Goal: Navigation & Orientation: Find specific page/section

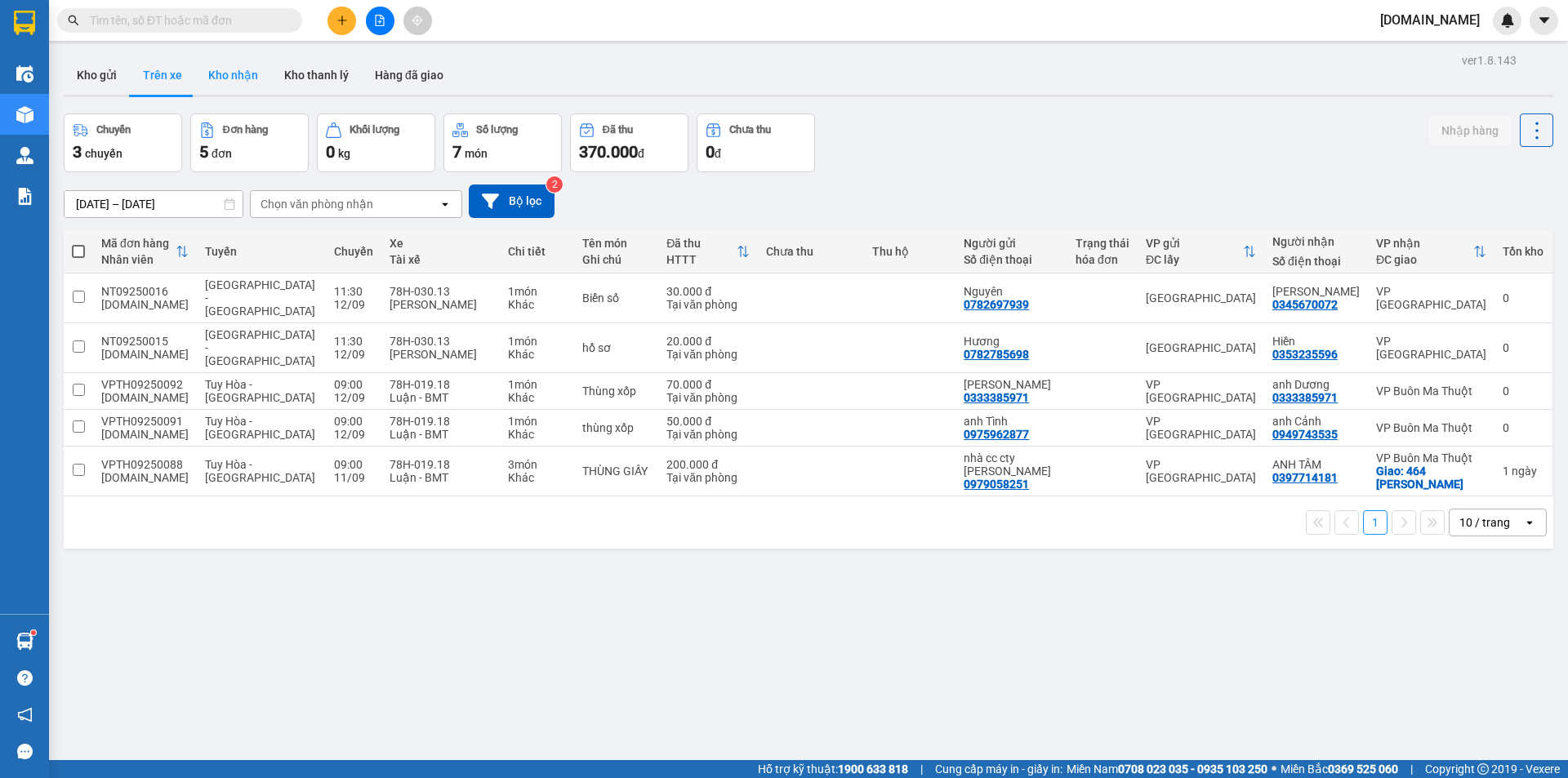
click at [229, 76] on button "Kho nhận" at bounding box center [233, 75] width 76 height 40
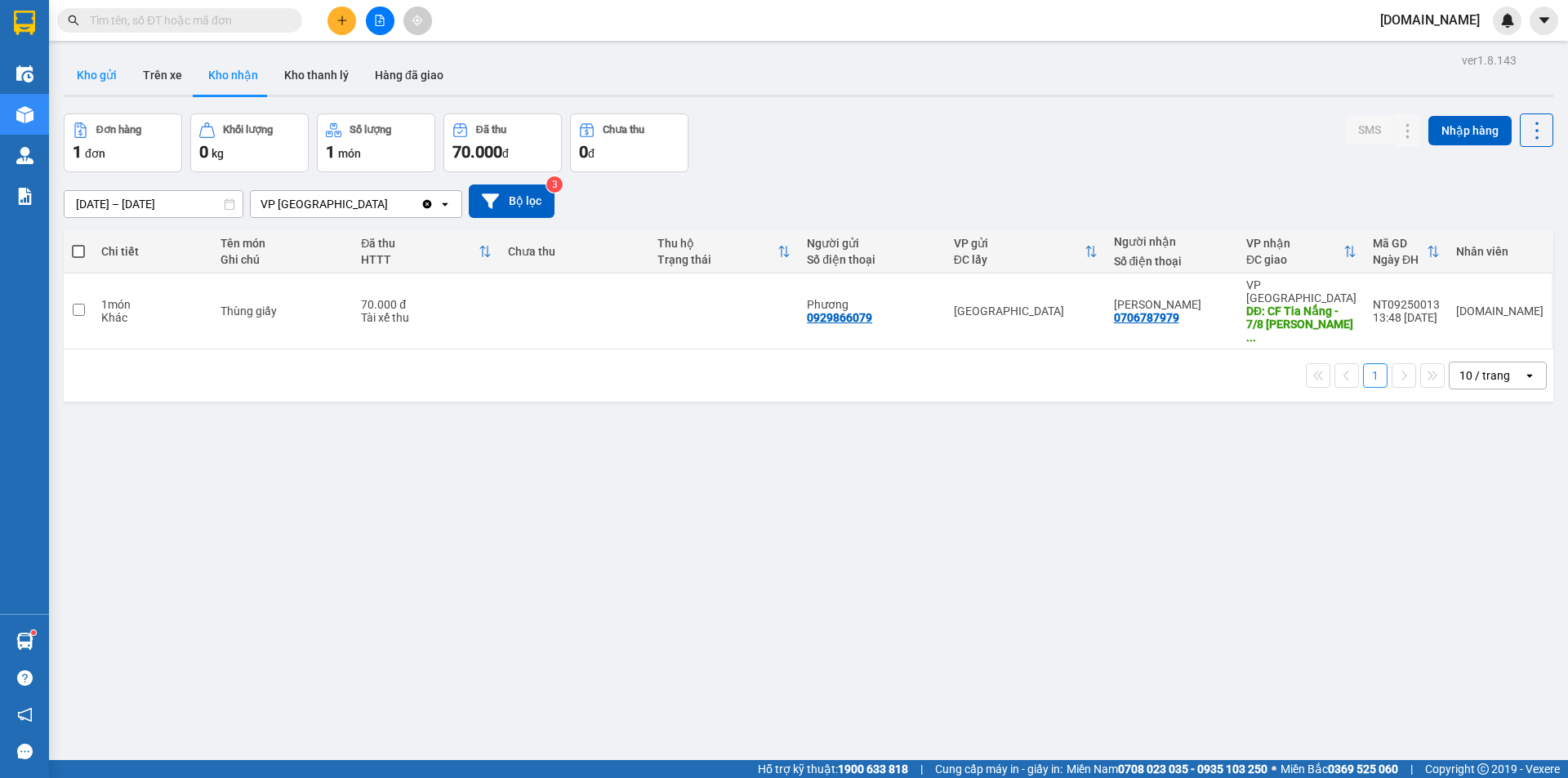
click at [117, 87] on button "Kho gửi" at bounding box center [96, 75] width 66 height 40
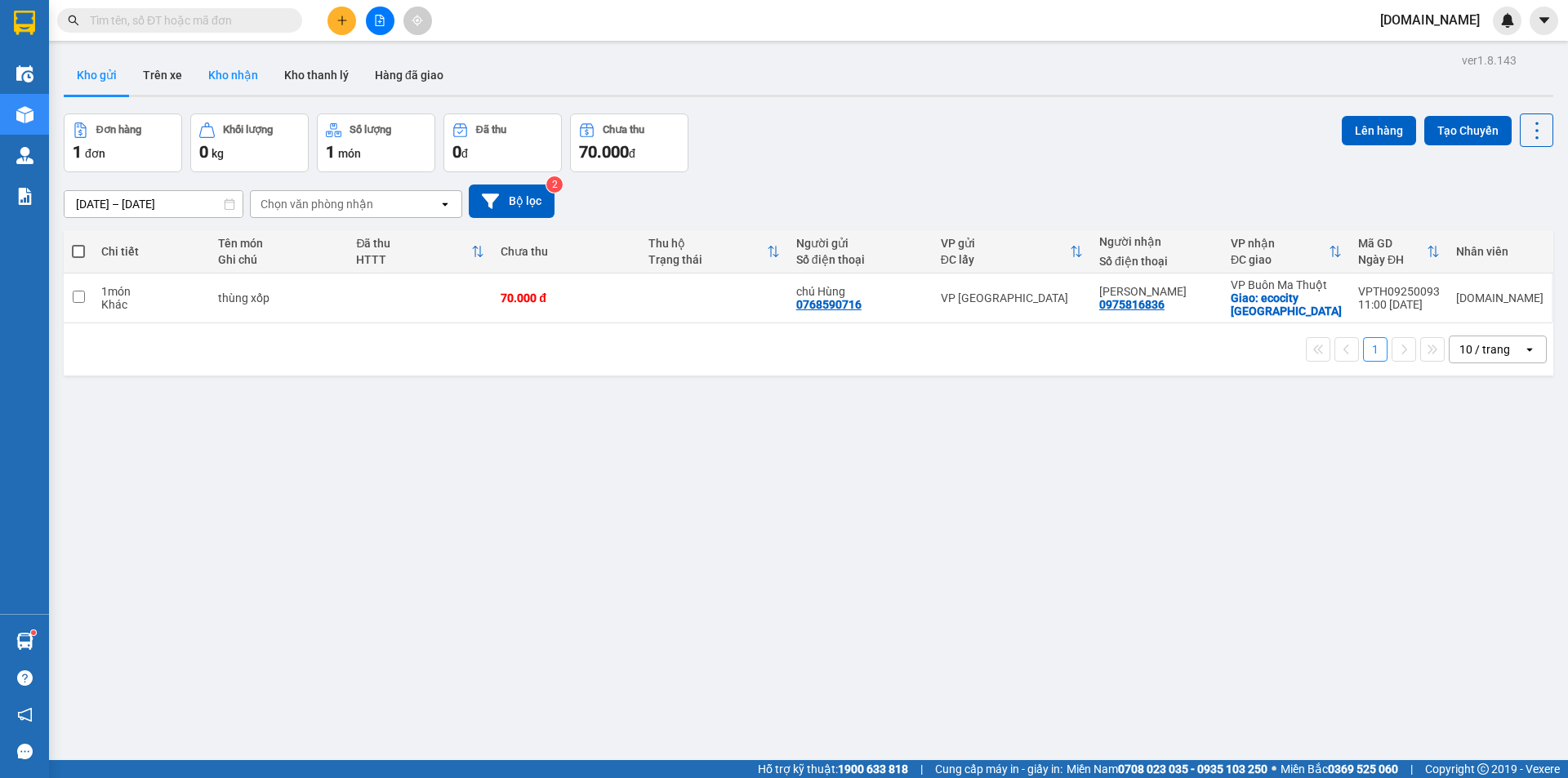
click at [230, 83] on button "Kho nhận" at bounding box center [233, 75] width 76 height 40
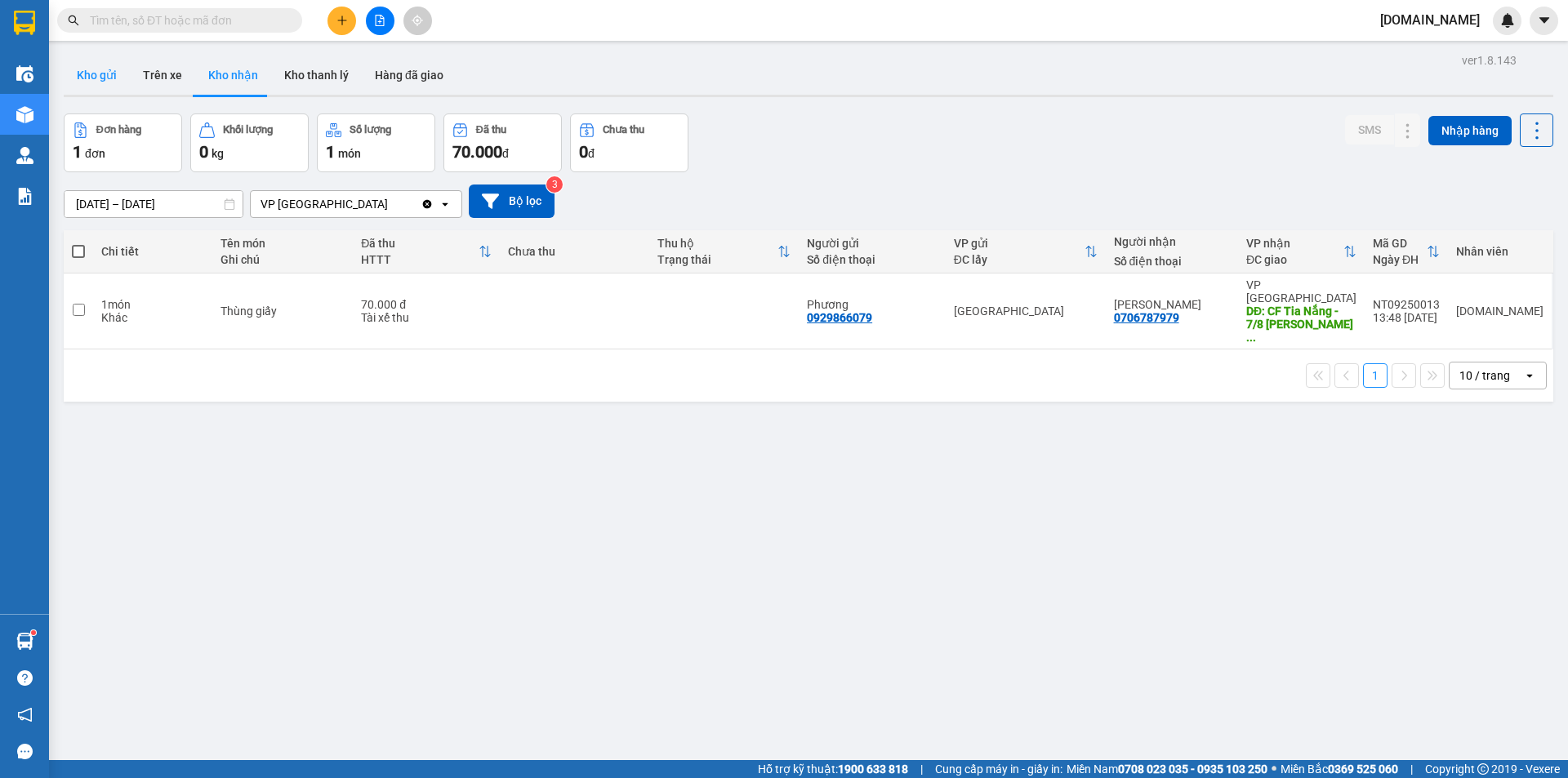
drag, startPoint x: 134, startPoint y: 74, endPoint x: 123, endPoint y: 74, distance: 11.0
click at [124, 74] on div "Kho gửi Trên xe Kho nhận Kho thanh [PERSON_NAME] đã giao" at bounding box center [808, 77] width 1490 height 43
click at [123, 74] on button "Kho gửi" at bounding box center [96, 75] width 66 height 40
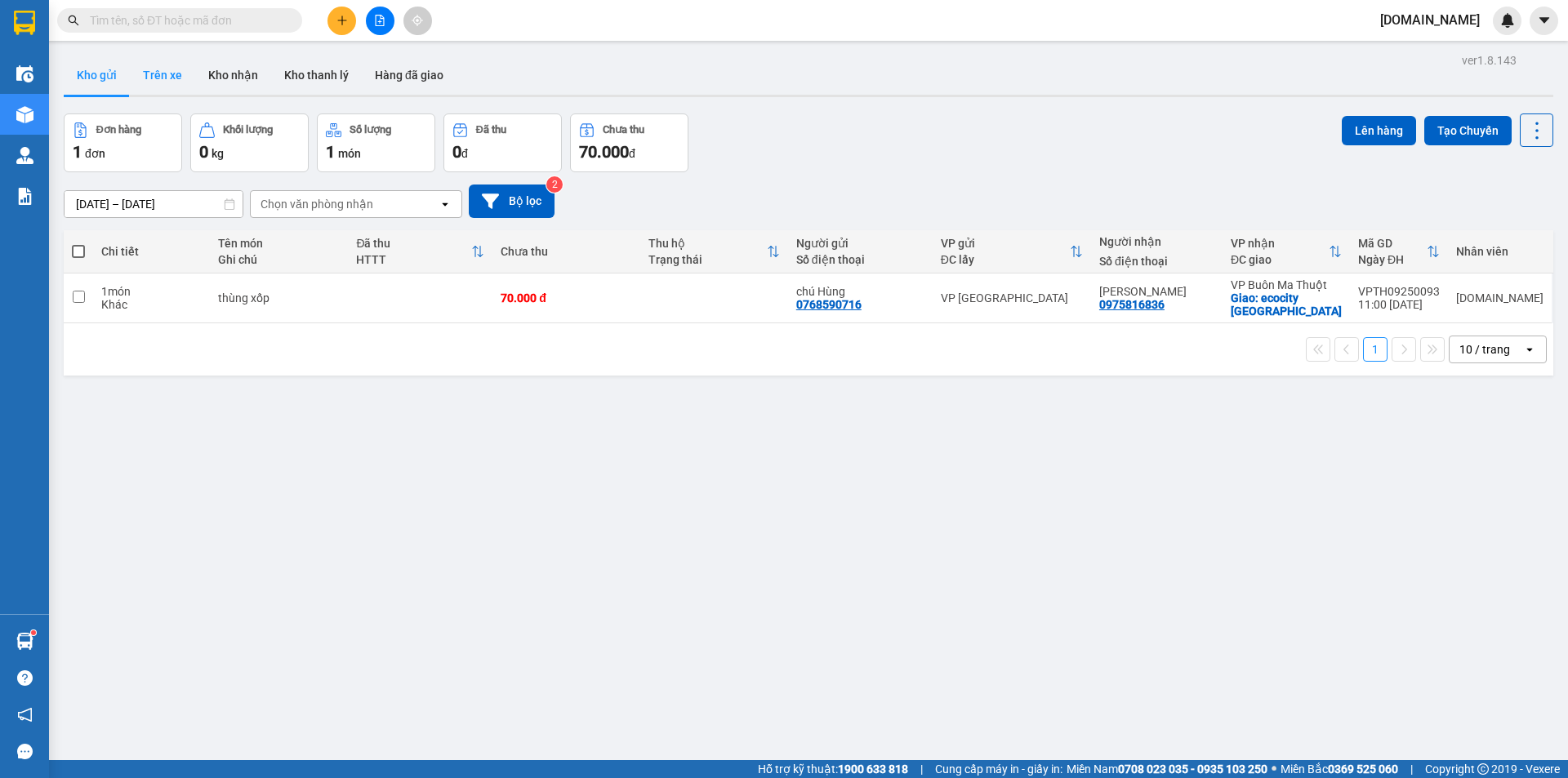
click at [185, 70] on button "Trên xe" at bounding box center [162, 75] width 65 height 40
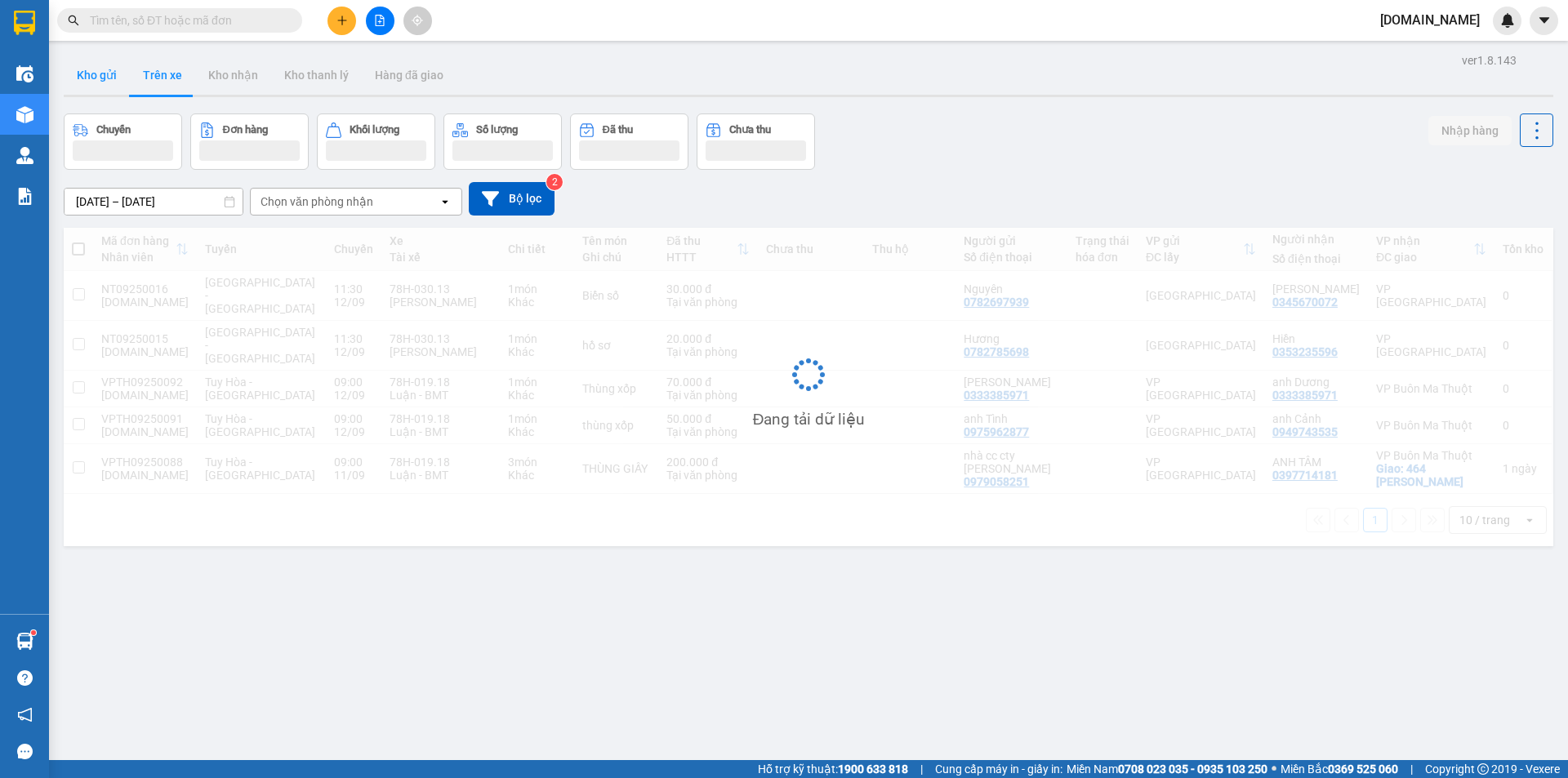
click at [121, 62] on button "Kho gửi" at bounding box center [96, 75] width 66 height 40
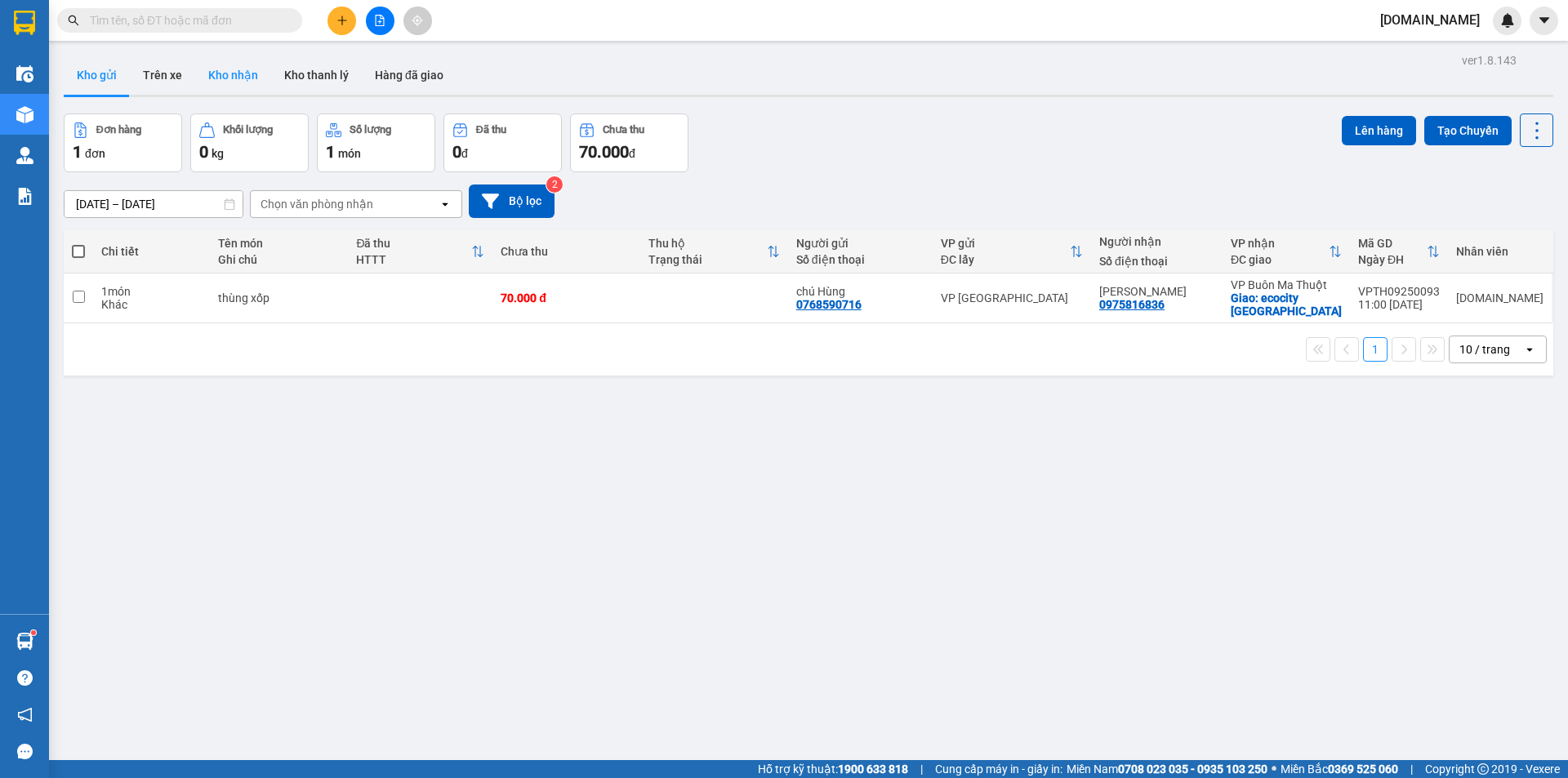
click at [205, 68] on button "Kho nhận" at bounding box center [233, 75] width 76 height 40
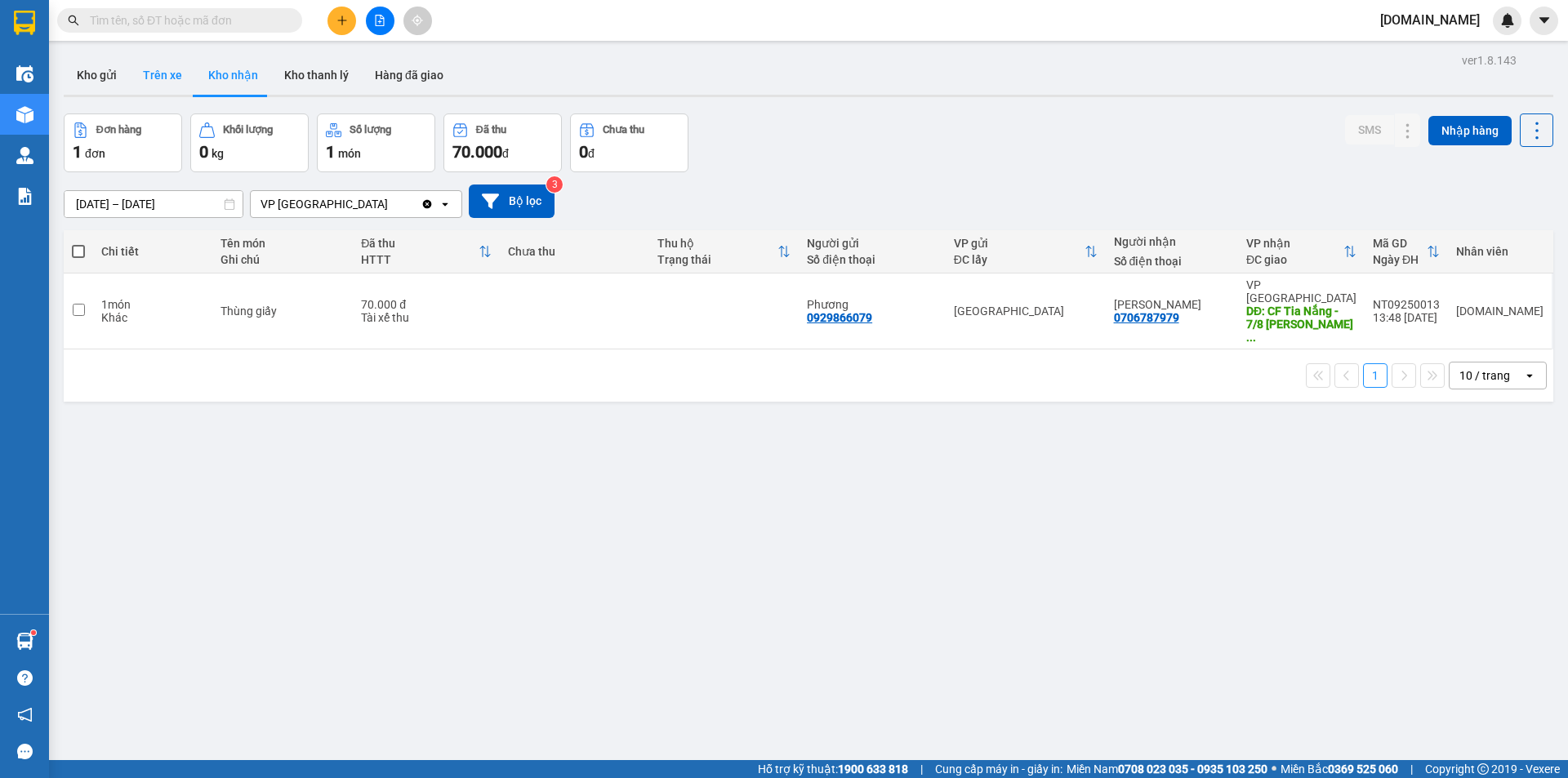
click at [160, 77] on button "Trên xe" at bounding box center [162, 75] width 65 height 40
